Goal: Task Accomplishment & Management: Use online tool/utility

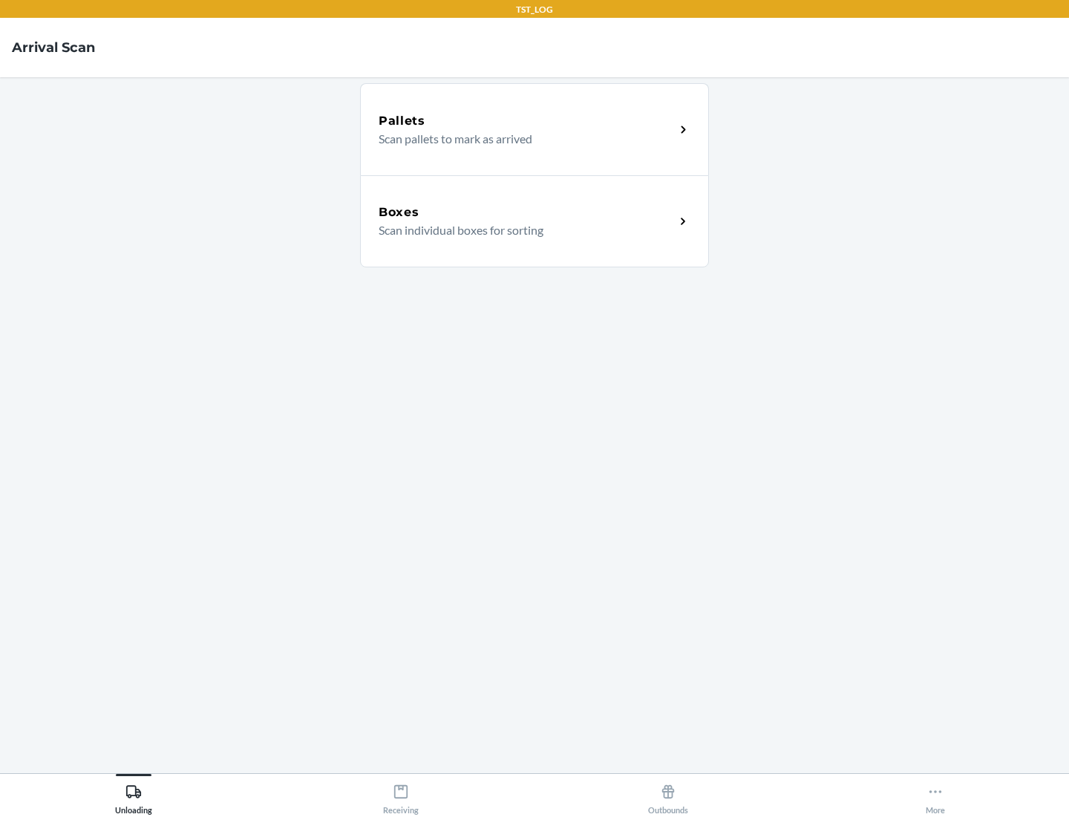
click at [526, 212] on div "Boxes" at bounding box center [527, 212] width 296 height 18
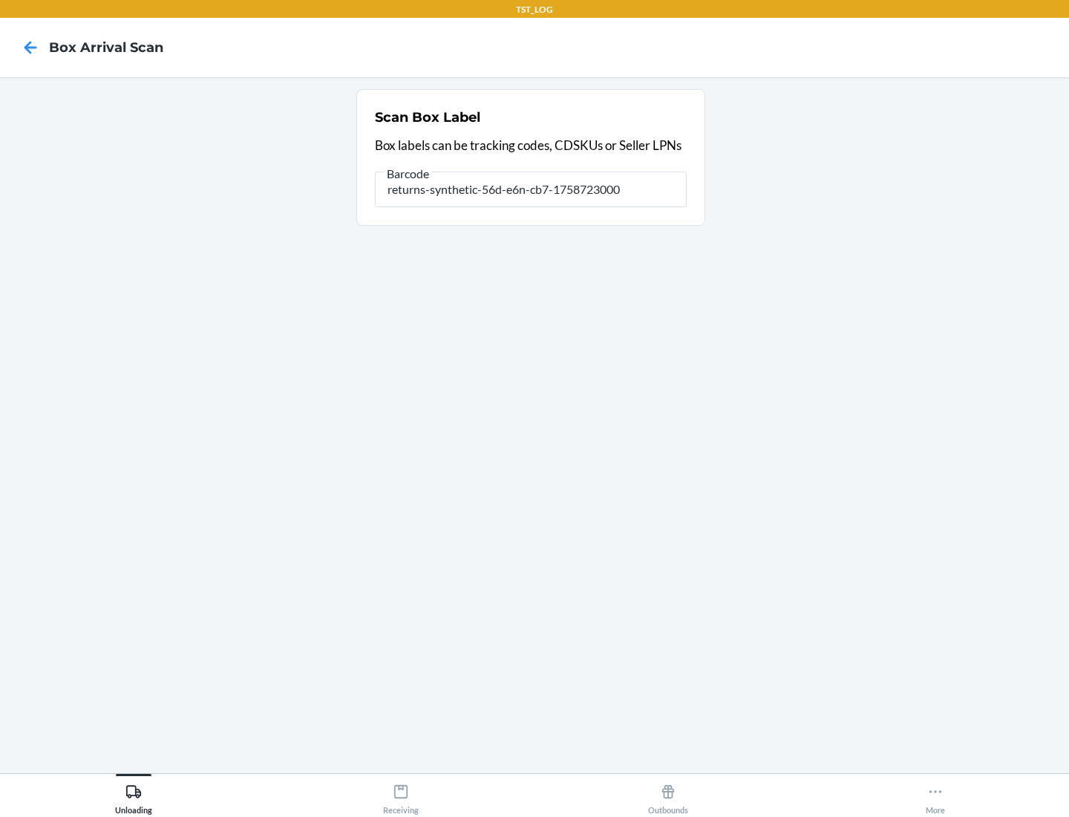
type input "returns-synthetic-56d-e6n-cb7-1758723000"
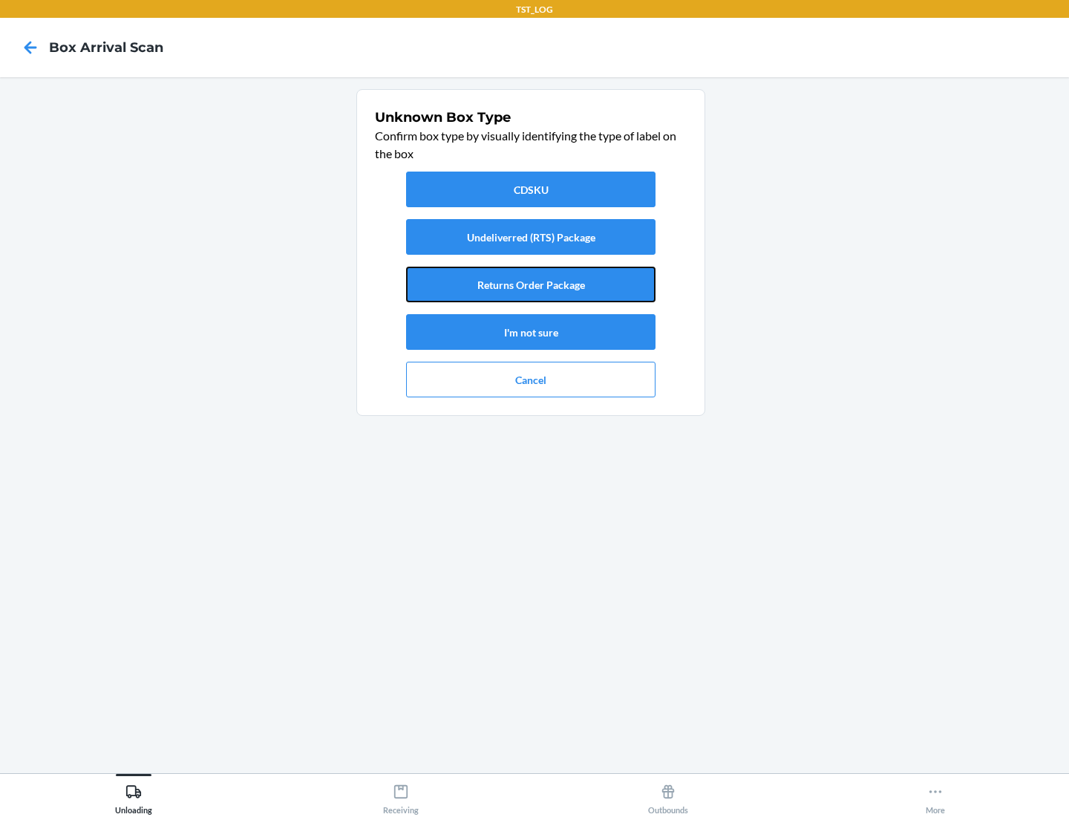
click at [531, 284] on button "Returns Order Package" at bounding box center [530, 285] width 249 height 36
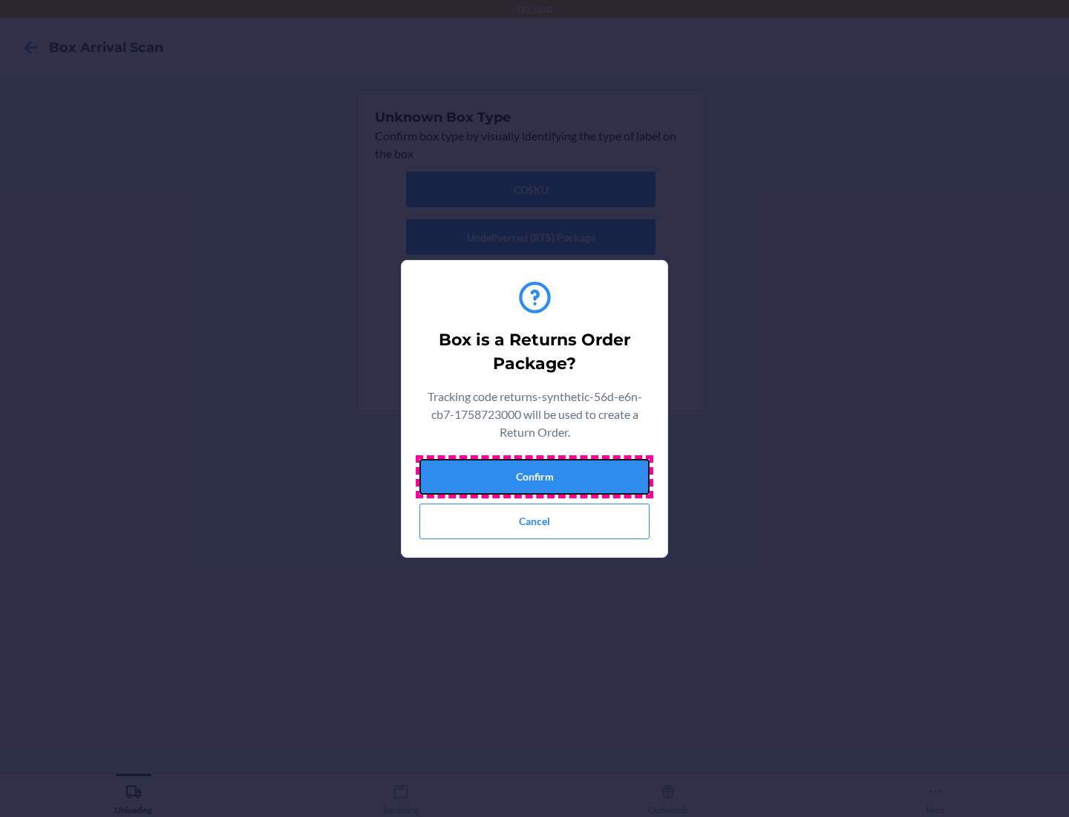
click at [535, 476] on button "Confirm" at bounding box center [534, 477] width 230 height 36
